Goal: Transaction & Acquisition: Download file/media

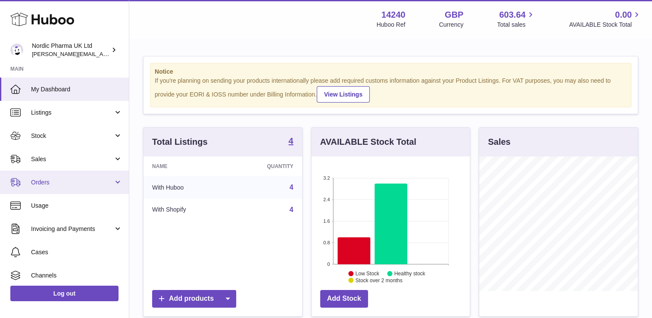
scroll to position [134, 159]
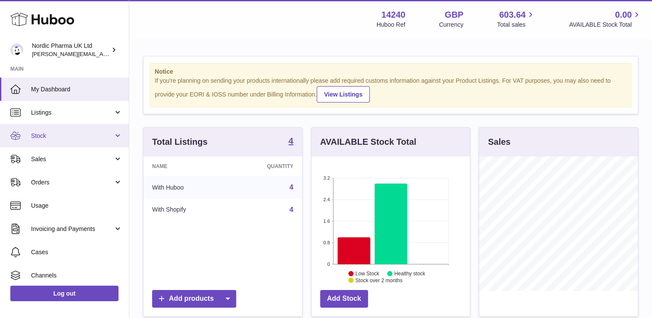
click at [82, 130] on link "Stock" at bounding box center [64, 135] width 129 height 23
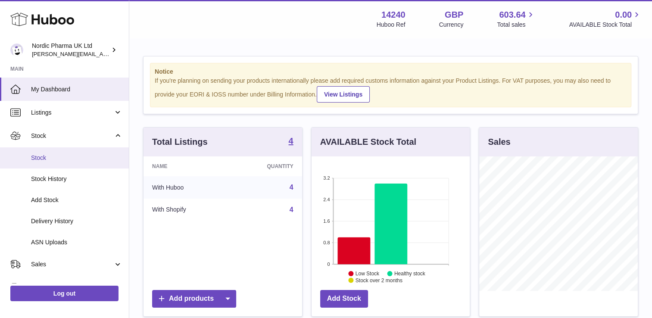
click at [76, 161] on span "Stock" at bounding box center [76, 158] width 91 height 8
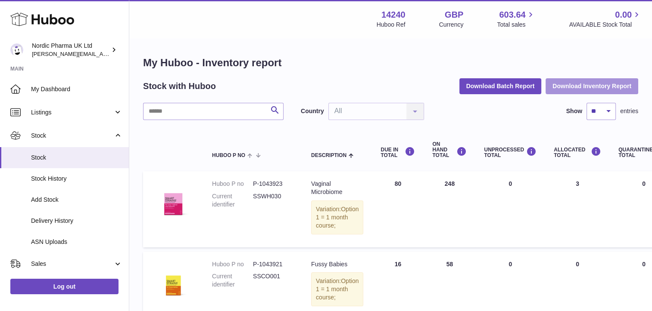
click at [579, 88] on button "Download Inventory Report" at bounding box center [591, 86] width 93 height 16
